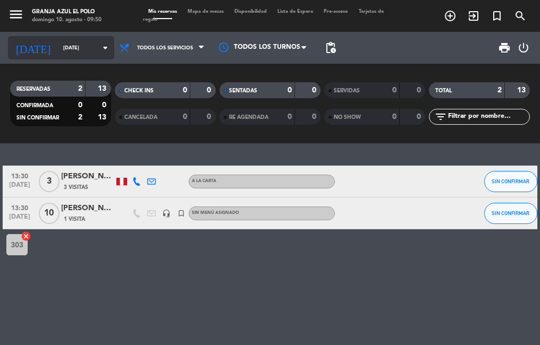
click at [79, 47] on input "[DATE]" at bounding box center [92, 48] width 69 height 16
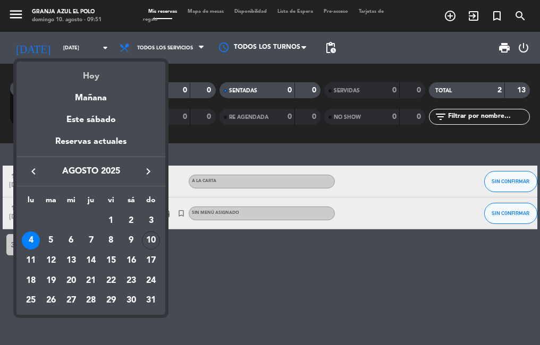
click at [87, 78] on div "Hoy" at bounding box center [90, 73] width 149 height 22
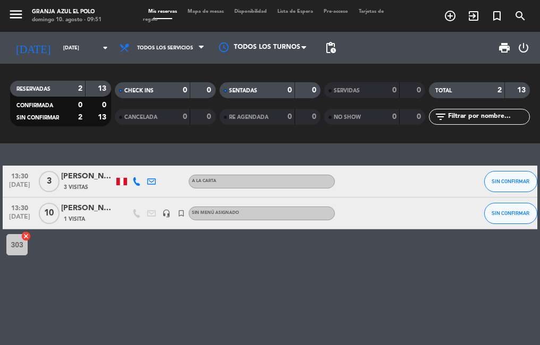
type input "dom. 10 ago."
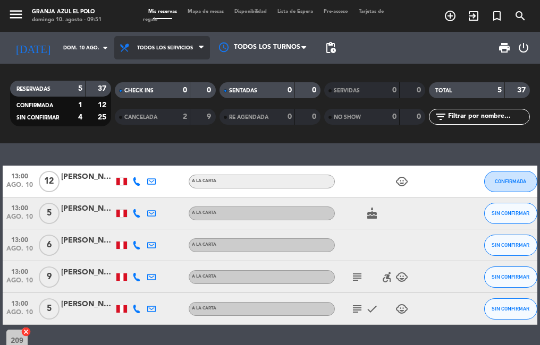
click at [188, 55] on span "Todos los servicios" at bounding box center [162, 47] width 96 height 23
click at [158, 63] on div "Todos los servicios Almuerzo Cena Todos los servicios Todos los servicios Almue…" at bounding box center [162, 48] width 96 height 32
click at [171, 47] on span "Todos los servicios" at bounding box center [165, 48] width 56 height 6
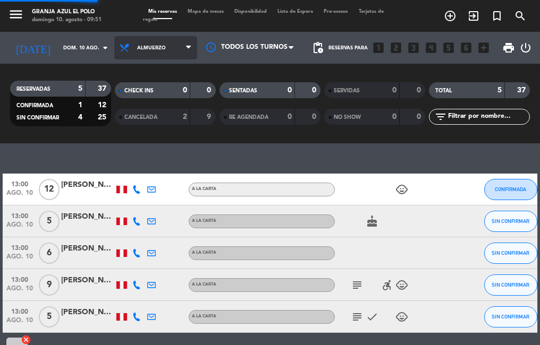
click at [138, 94] on div "menu Granja Azul El [PERSON_NAME][DATE] 10. agosto - 09:51 Mis reservas Mapa de…" at bounding box center [270, 71] width 540 height 143
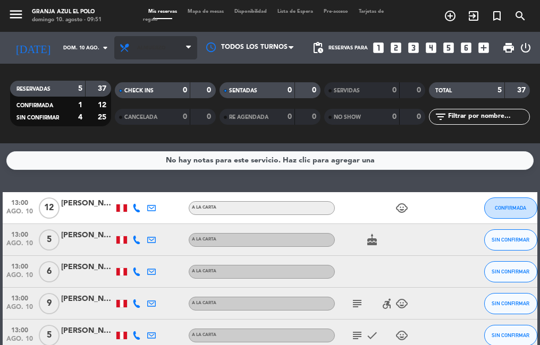
drag, startPoint x: 154, startPoint y: 35, endPoint x: 154, endPoint y: 41, distance: 6.4
click at [154, 36] on div "Todos los servicios Almuerzo Cena Almuerzo Todos los servicios Almuerzo Cena" at bounding box center [155, 48] width 83 height 32
click at [154, 49] on span "Almuerzo" at bounding box center [155, 47] width 83 height 23
click at [154, 113] on div "menu Granja Azul El [PERSON_NAME][DATE] 10. agosto - 09:51 Mis reservas Mapa de…" at bounding box center [270, 71] width 540 height 143
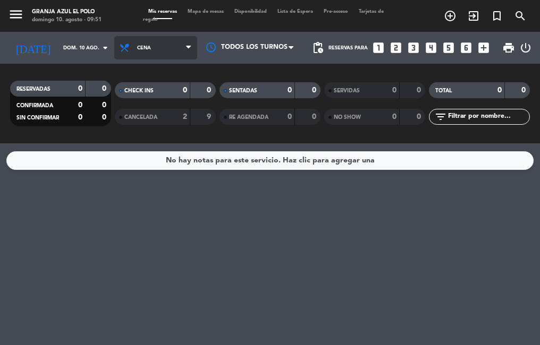
click at [163, 47] on span "Cena" at bounding box center [155, 47] width 83 height 23
click at [156, 93] on div "menu Granja Azul El [PERSON_NAME][DATE] 10. agosto - 09:51 Mis reservas Mapa de…" at bounding box center [270, 71] width 540 height 143
